Goal: Transaction & Acquisition: Purchase product/service

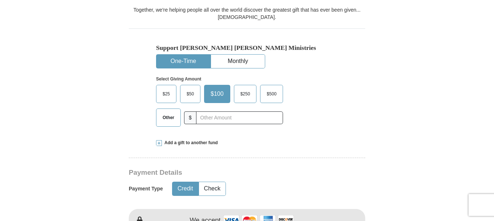
scroll to position [204, 0]
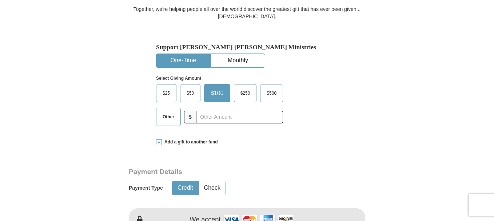
click at [167, 116] on span "Other" at bounding box center [168, 116] width 19 height 11
click at [0, 0] on input "Other" at bounding box center [0, 0] width 0 height 0
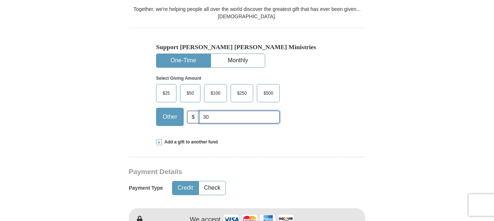
scroll to position [397, 0]
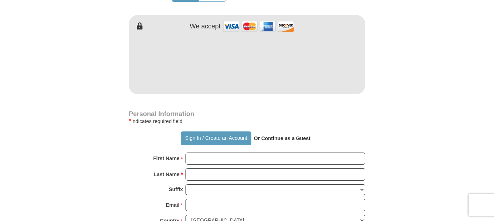
type input "30"
click at [201, 158] on input "First Name *" at bounding box center [276, 158] width 180 height 12
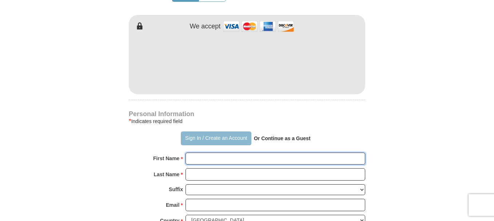
type input "[PERSON_NAME]"
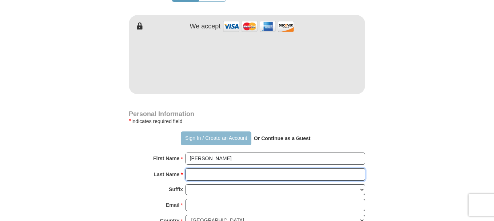
type input "[PERSON_NAME]"
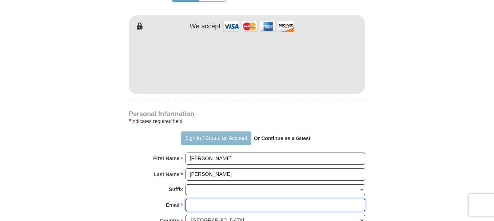
type input "[EMAIL_ADDRESS][DOMAIN_NAME]"
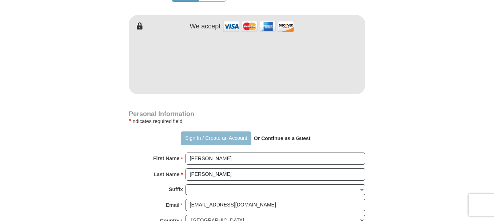
type input "3563 CROMART CT N"
type input "[GEOGRAPHIC_DATA]"
select select "[GEOGRAPHIC_DATA]"
type input "76133"
type input "8174498429"
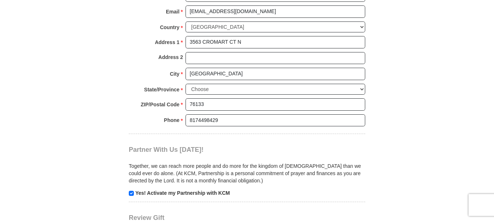
scroll to position [783, 0]
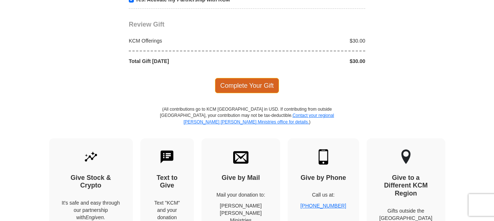
click at [240, 85] on span "Complete Your Gift" at bounding box center [247, 85] width 64 height 15
